Goal: Navigation & Orientation: Find specific page/section

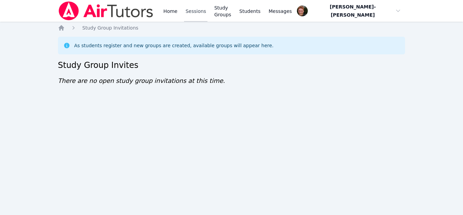
click at [199, 13] on link "Sessions" at bounding box center [195, 11] width 23 height 22
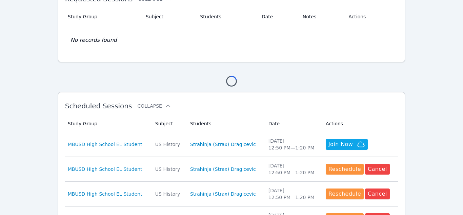
scroll to position [39, 0]
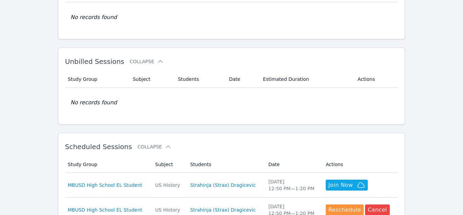
scroll to position [75, 0]
